Goal: Check status

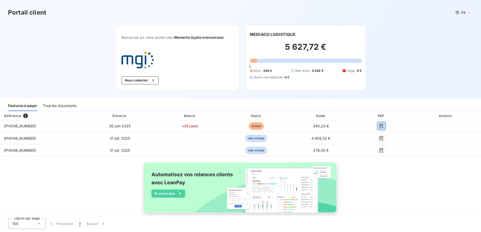
drag, startPoint x: 377, startPoint y: 126, endPoint x: 632, endPoint y: 90, distance: 257.6
click at [480, 90] on html "Portail client FR Bienvenue sur votre portail client Marseille Gyptis Internati…" at bounding box center [240, 116] width 481 height 232
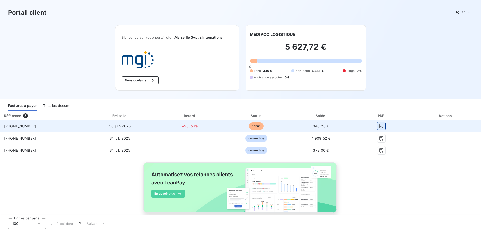
drag, startPoint x: 380, startPoint y: 125, endPoint x: 374, endPoint y: 124, distance: 5.6
click at [377, 124] on button "button" at bounding box center [381, 126] width 8 height 8
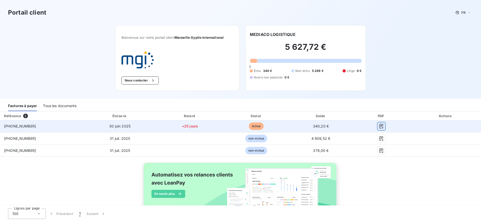
click at [379, 127] on icon "button" at bounding box center [381, 126] width 4 height 5
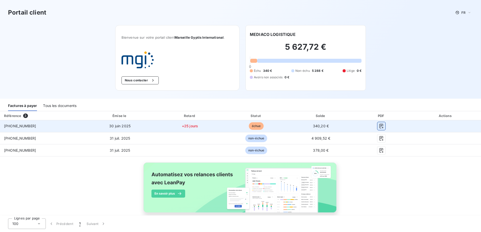
click at [379, 124] on icon "button" at bounding box center [381, 126] width 4 height 5
click at [379, 125] on icon "button" at bounding box center [381, 126] width 5 height 5
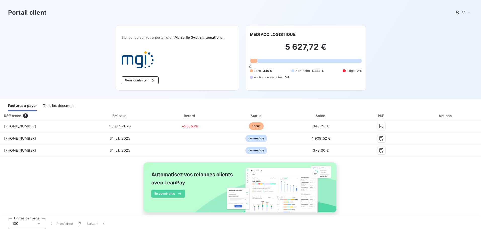
click at [412, 75] on div "Portail client FR Bienvenue sur votre portail client Marseille Gyptis Internati…" at bounding box center [240, 49] width 481 height 99
